Goal: Complete application form

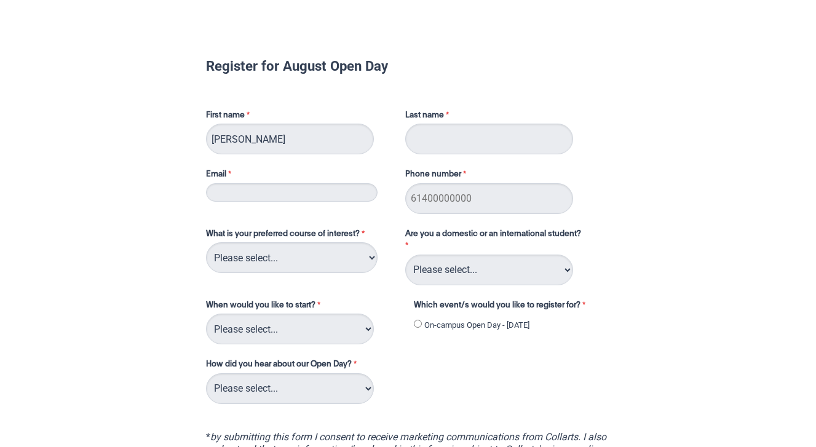
type input "[PERSON_NAME]"
type input "Panucci"
click at [242, 191] on input "Email" at bounding box center [292, 192] width 172 height 18
type input "[EMAIL_ADDRESS][DOMAIN_NAME]"
click at [423, 210] on input "Phone number" at bounding box center [489, 198] width 168 height 31
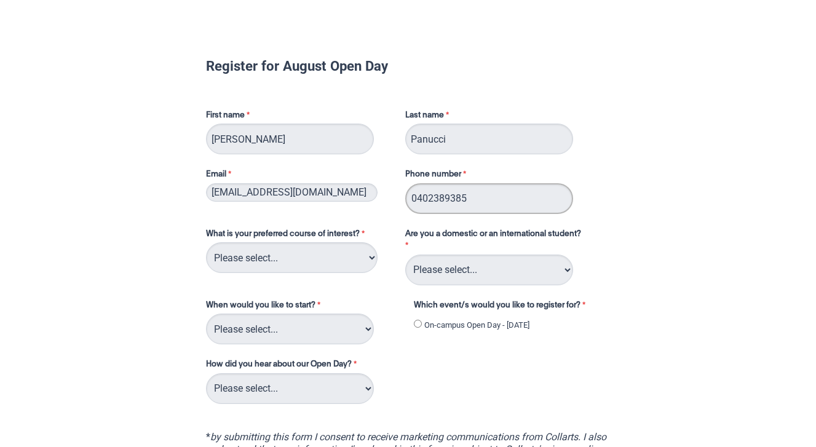
type input "0402389385"
click at [311, 266] on select "Please select... 2D Animation Acting Audio Engineering Circus Arts Comedy Digit…" at bounding box center [292, 257] width 172 height 31
select select "tfa_152"
click at [485, 280] on select "Please select... Domestic Student International Student" at bounding box center [489, 270] width 168 height 31
select select "tfa_126"
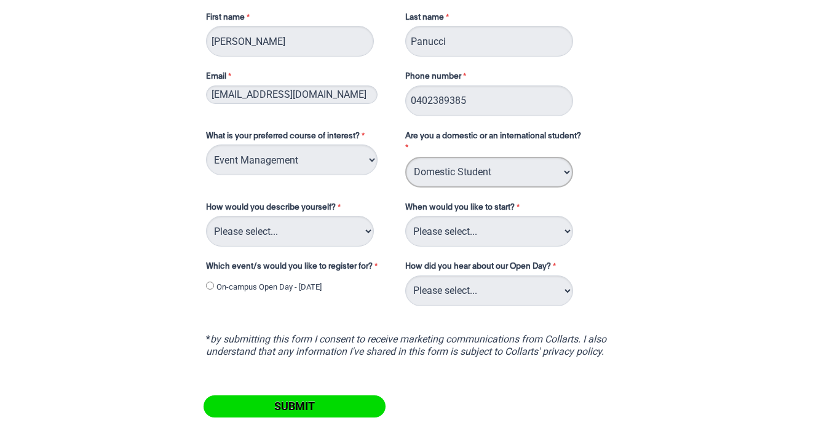
scroll to position [100, 0]
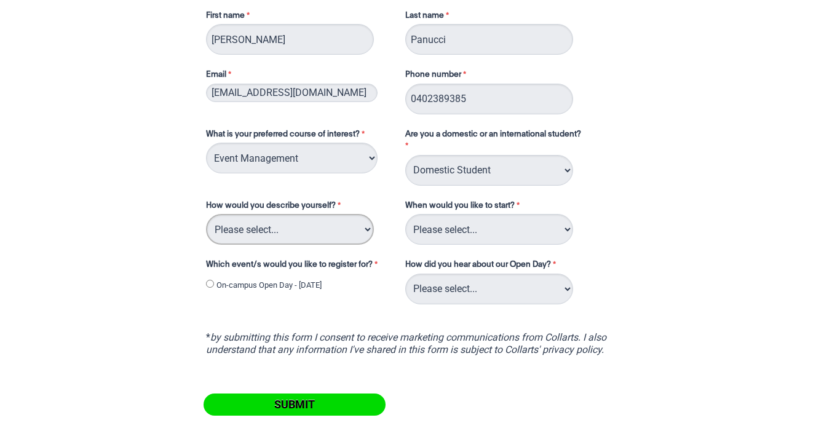
click at [352, 221] on select "Please select... I've completed Year 12 I'm looking for a career change I'm alr…" at bounding box center [290, 229] width 168 height 31
select select "tfa_77"
click at [322, 282] on label "On-campus Open Day - [DATE]" at bounding box center [269, 285] width 105 height 12
click at [214, 282] on input "On-campus Open Day - [DATE]" at bounding box center [210, 284] width 8 height 8
radio input "true"
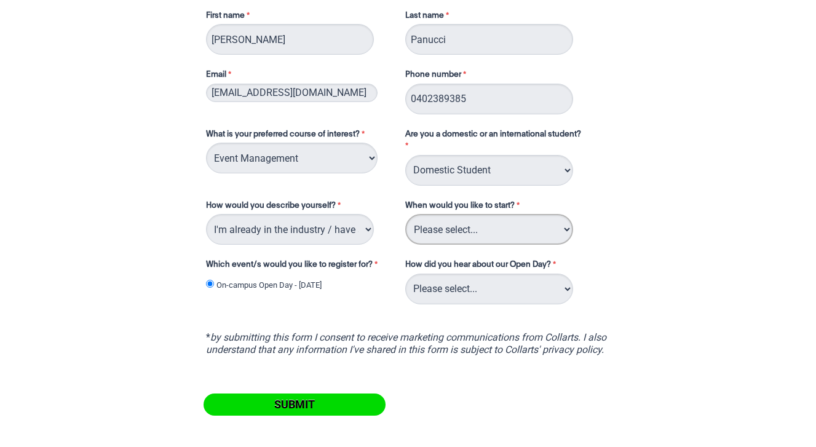
click at [476, 230] on select "Please select... Trimester 3 2025, starting [DATE] Trimester 1 2026, starting […" at bounding box center [489, 229] width 168 height 31
select select "tfa_228"
click at [504, 291] on select "Please select... Career Advisor Career Expo Collarts Newsletter/Email Collarts …" at bounding box center [489, 289] width 168 height 31
select select "tfa_138"
click at [303, 403] on input "Submit" at bounding box center [295, 405] width 182 height 22
